Goal: Task Accomplishment & Management: Complete application form

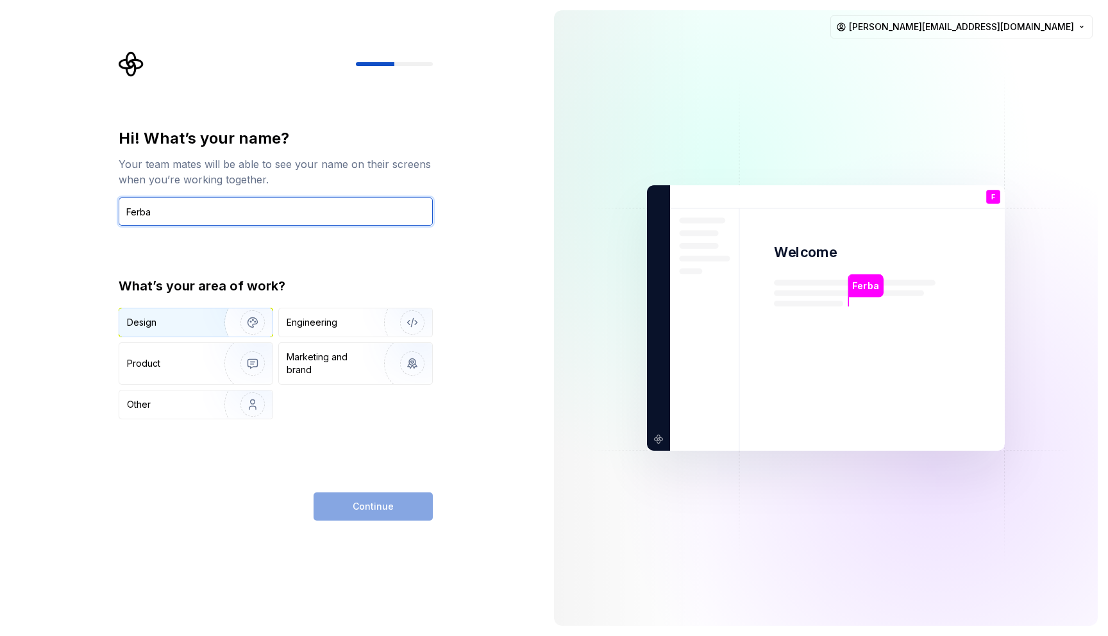
type input "Ferba"
click at [226, 321] on img "button" at bounding box center [244, 323] width 82 height 86
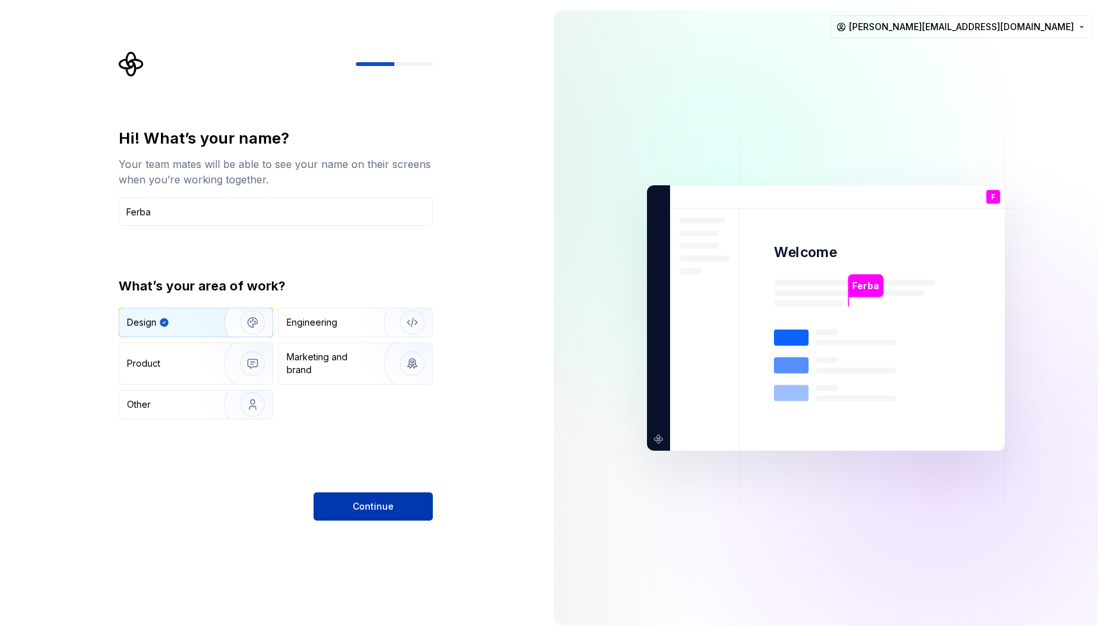
click at [350, 500] on button "Continue" at bounding box center [373, 507] width 119 height 28
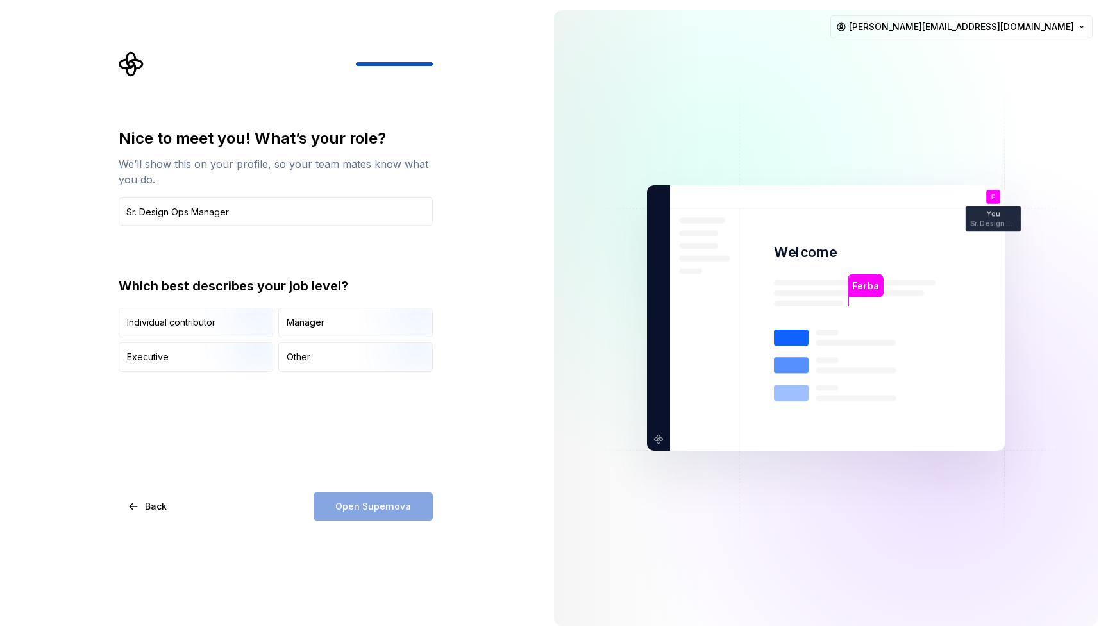
type input "Sr. Design Ops Manager"
click at [336, 325] on div "Manager" at bounding box center [355, 323] width 153 height 28
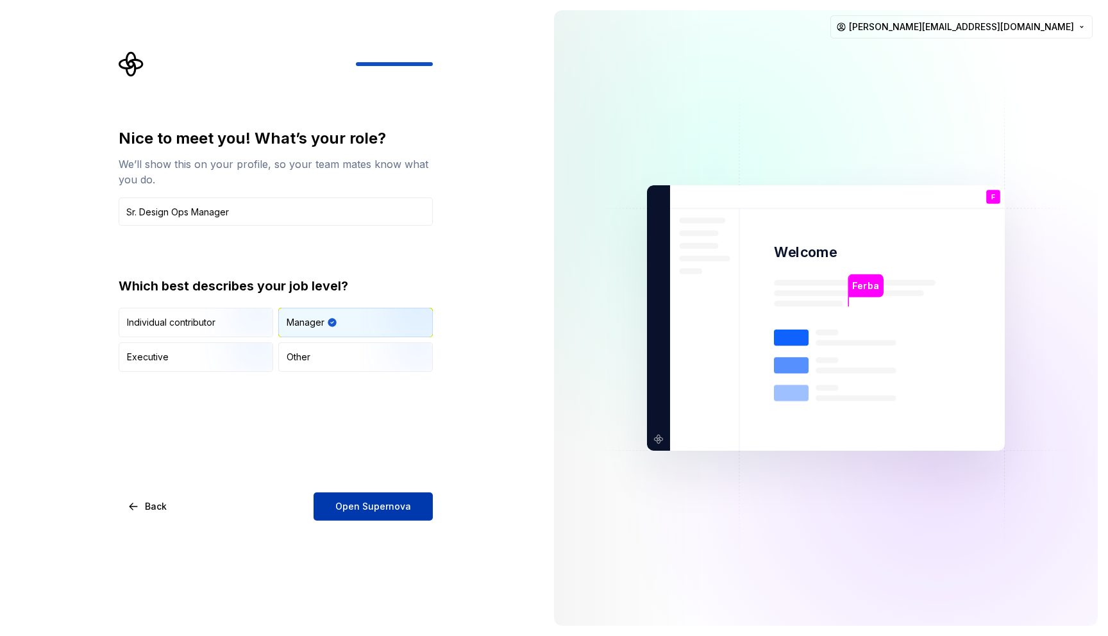
click at [387, 516] on button "Open Supernova" at bounding box center [373, 507] width 119 height 28
